Goal: Task Accomplishment & Management: Use online tool/utility

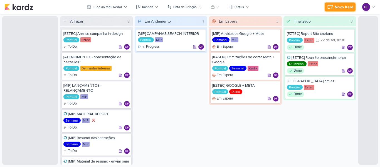
click at [346, 8] on div "Novo Kard" at bounding box center [344, 7] width 19 height 6
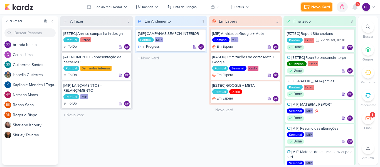
click at [317, 7] on div "Novo Kard" at bounding box center [320, 7] width 19 height 6
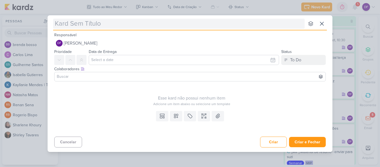
click at [104, 23] on input "text" at bounding box center [179, 24] width 252 height 10
type input "Park"
type input "[GEOGRAPHIC_DATA]"
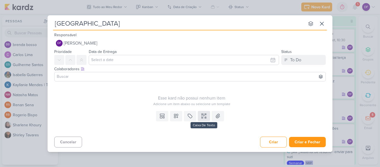
type input "[GEOGRAPHIC_DATA]"
click at [200, 117] on button at bounding box center [204, 116] width 12 height 10
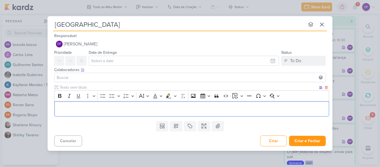
click at [148, 108] on p "Editor editing area: main" at bounding box center [191, 108] width 269 height 7
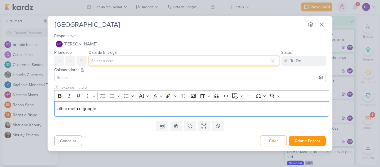
click at [101, 62] on input "text" at bounding box center [184, 61] width 190 height 10
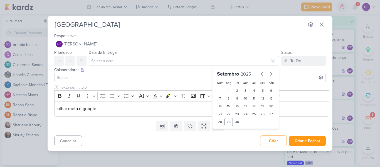
click at [92, 76] on input at bounding box center [190, 77] width 269 height 7
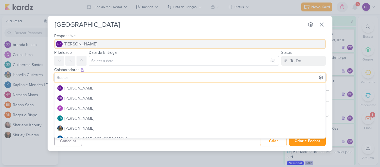
click at [141, 39] on button "DF [PERSON_NAME]" at bounding box center [190, 44] width 272 height 10
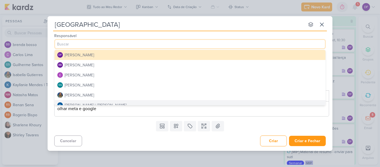
click at [239, 142] on div "Cancelar Criar Criar e Fechar Ctrl + Enter" at bounding box center [190, 140] width 285 height 14
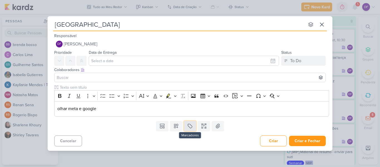
click at [186, 128] on button at bounding box center [190, 126] width 12 height 10
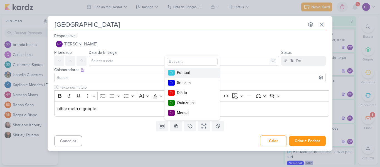
click at [185, 72] on div "Pontual" at bounding box center [195, 73] width 36 height 6
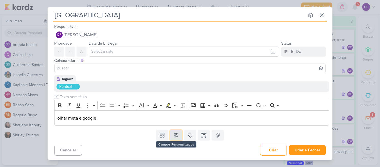
click at [178, 136] on icon at bounding box center [176, 135] width 4 height 4
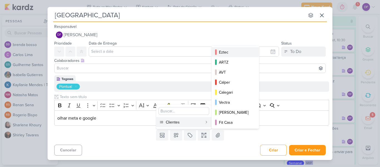
click at [229, 53] on div "Eztec" at bounding box center [235, 52] width 33 height 6
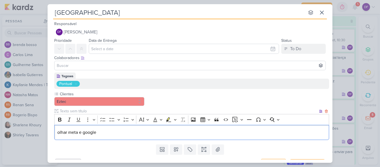
click at [191, 139] on div "olhar meta e google" at bounding box center [191, 132] width 275 height 15
click at [190, 145] on button at bounding box center [190, 149] width 12 height 10
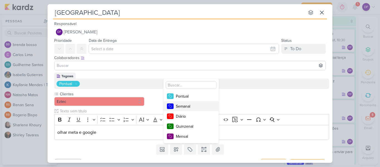
click at [183, 106] on div "Semanal" at bounding box center [194, 106] width 36 height 6
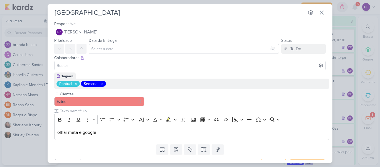
click at [76, 83] on icon at bounding box center [76, 84] width 2 height 2
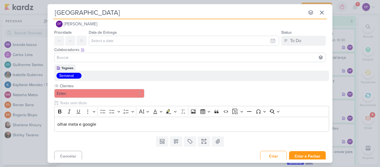
scroll to position [11, 0]
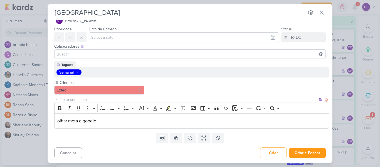
click at [106, 114] on div "olhar meta e google" at bounding box center [191, 120] width 275 height 15
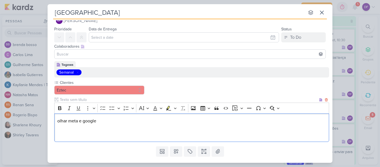
scroll to position [25, 0]
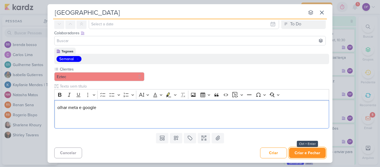
click at [310, 151] on button "Criar e Fechar" at bounding box center [307, 152] width 37 height 10
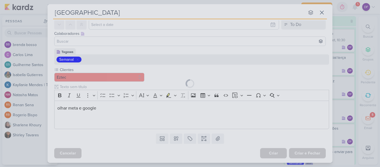
scroll to position [24, 0]
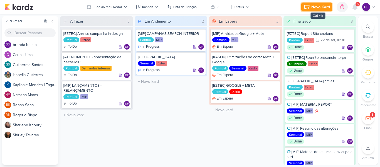
click at [313, 3] on button "Novo Kard" at bounding box center [316, 7] width 31 height 9
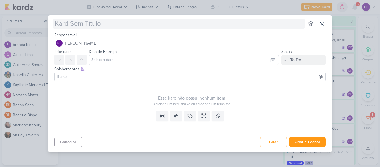
click at [107, 21] on input "text" at bounding box center [179, 24] width 252 height 10
type input "["
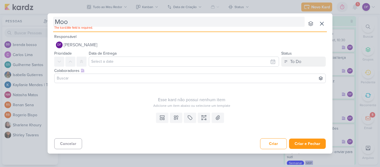
type input "Mooc"
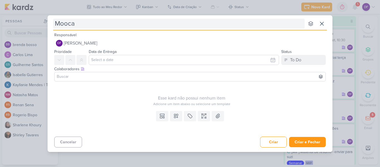
type input "Mooca"
type input "Mooca t"
type input "Mooca chita -"
type input "Mooca chita - Eu responsá"
type input "Mooca chita - Eu responsável"
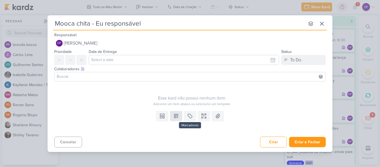
type input "Mooca chita - Eu responsável"
click at [182, 118] on button at bounding box center [176, 116] width 12 height 10
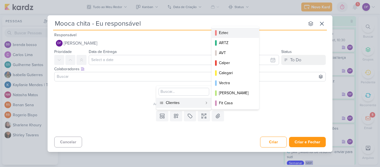
click at [226, 33] on div "Eztec" at bounding box center [235, 33] width 33 height 6
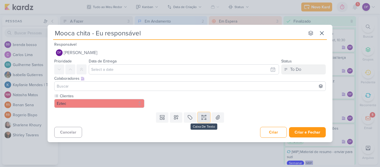
click at [203, 118] on icon at bounding box center [204, 117] width 6 height 6
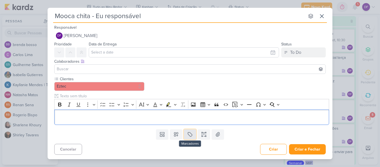
click at [190, 134] on icon at bounding box center [190, 134] width 6 height 6
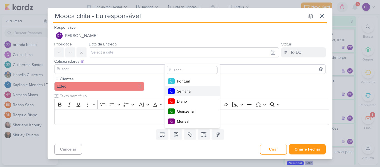
click at [187, 93] on div "Semanal" at bounding box center [195, 91] width 36 height 6
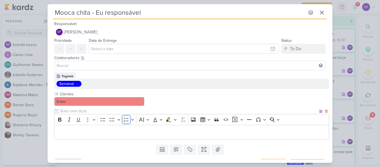
click at [123, 117] on button "Numbered List" at bounding box center [126, 119] width 8 height 8
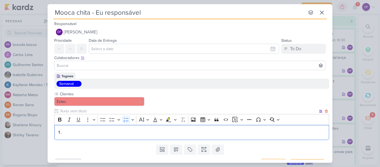
click at [112, 131] on li "Editor editing area: main" at bounding box center [195, 132] width 264 height 7
drag, startPoint x: 107, startPoint y: 134, endPoint x: 26, endPoint y: 130, distance: 81.1
click at [20, 130] on div "Mooca chita - Eu responsável nenhum grupo disponível esc Responsável DF [PERSON…" at bounding box center [190, 83] width 380 height 167
click at [96, 134] on li "Editor editing area: main" at bounding box center [195, 132] width 264 height 7
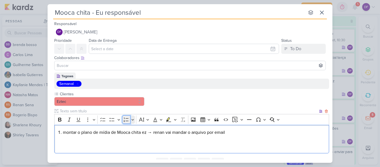
click at [124, 119] on icon "Editor toolbar" at bounding box center [127, 120] width 6 height 6
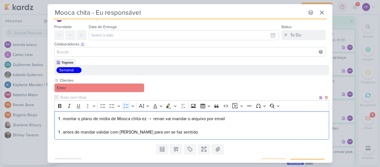
scroll to position [25, 0]
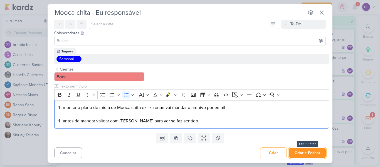
click at [302, 151] on button "Criar e Fechar" at bounding box center [307, 152] width 37 height 10
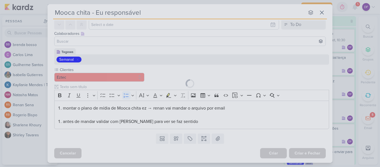
scroll to position [0, 0]
